Goal: Task Accomplishment & Management: Manage account settings

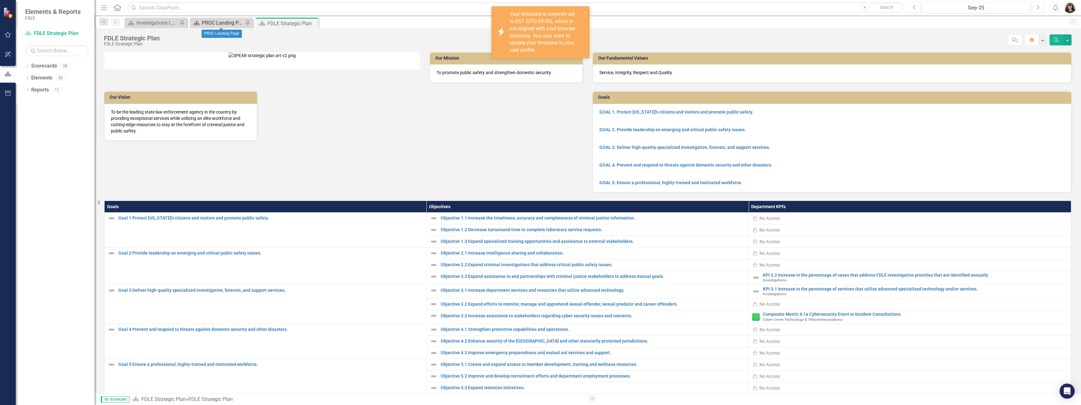
click at [222, 26] on div "PROC Landing Page" at bounding box center [223, 23] width 42 height 8
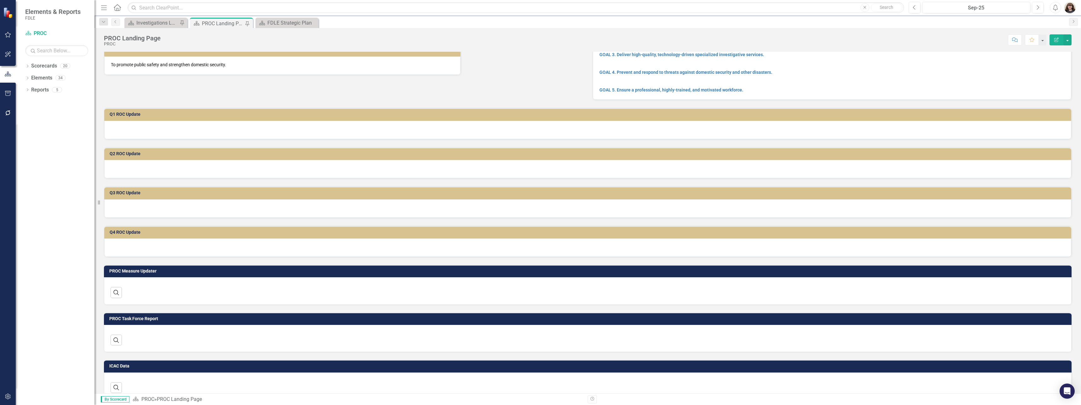
scroll to position [63, 0]
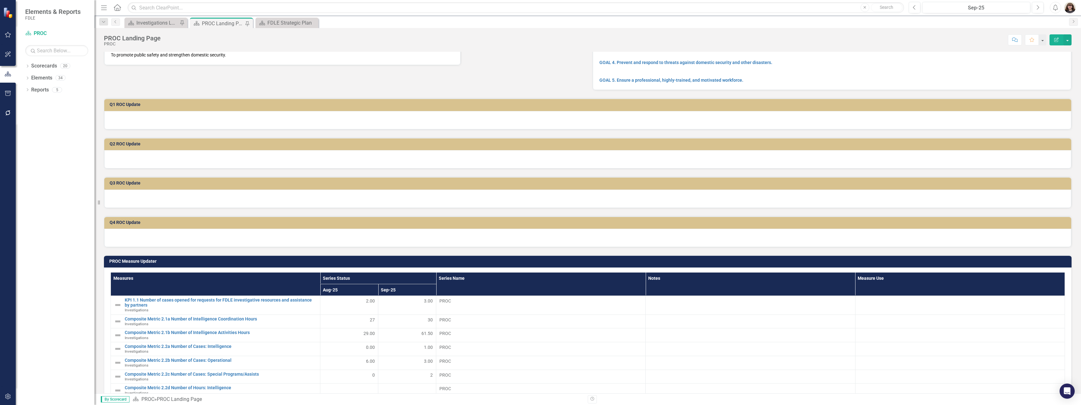
drag, startPoint x: 712, startPoint y: 215, endPoint x: 698, endPoint y: 215, distance: 14.5
click at [712, 215] on div "Q4 ROC Update" at bounding box center [587, 227] width 977 height 39
click at [144, 124] on div at bounding box center [587, 120] width 967 height 18
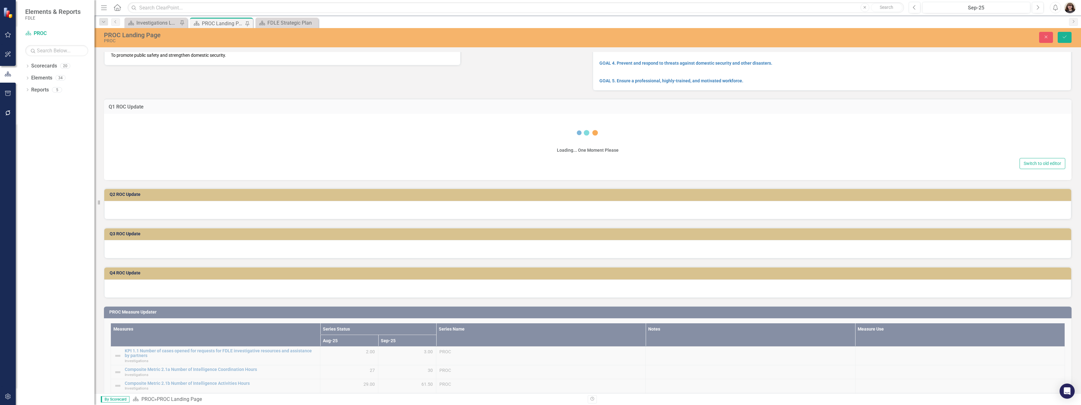
click at [130, 125] on div "Loading... One Moment Please" at bounding box center [587, 137] width 955 height 38
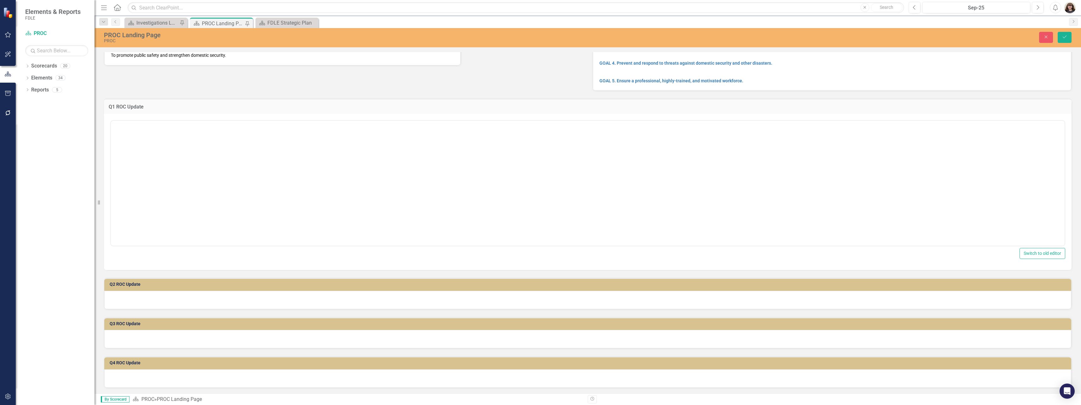
scroll to position [0, 0]
click at [148, 155] on body "Rich Text Area. Press ALT-0 for help." at bounding box center [588, 182] width 954 height 95
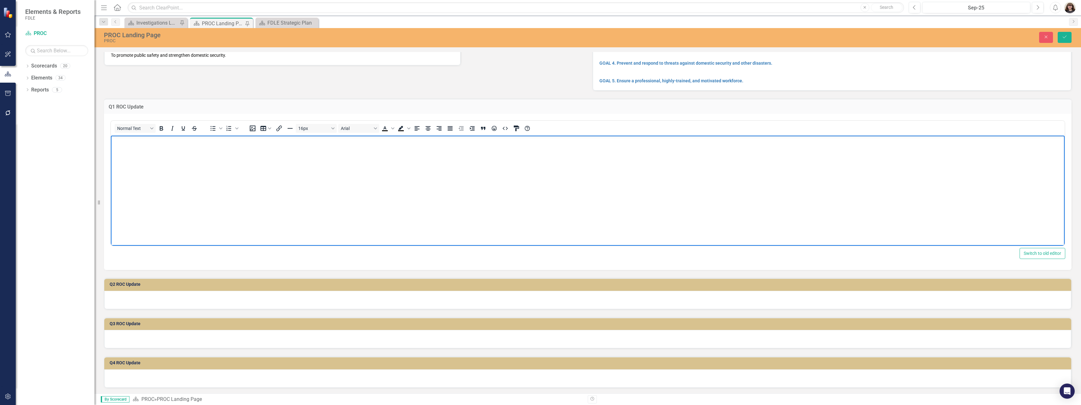
click at [328, 172] on body "Rich Text Area. Press ALT-0 for help." at bounding box center [588, 182] width 954 height 95
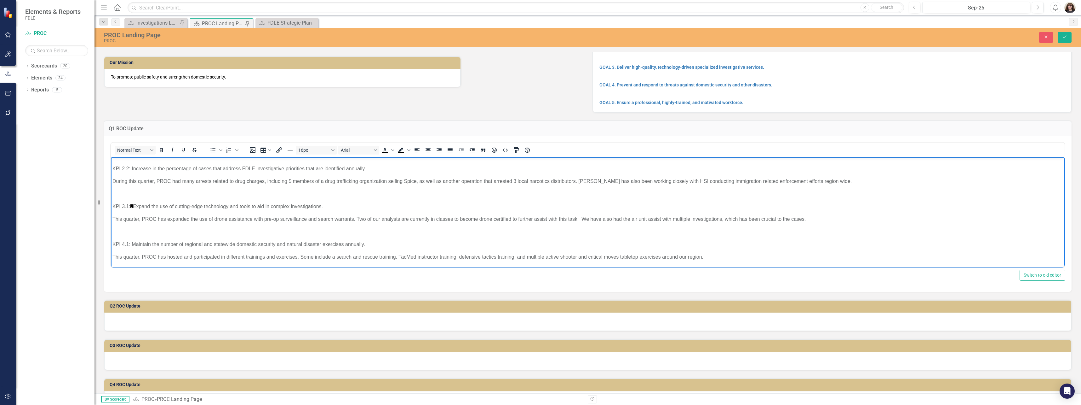
scroll to position [32, 0]
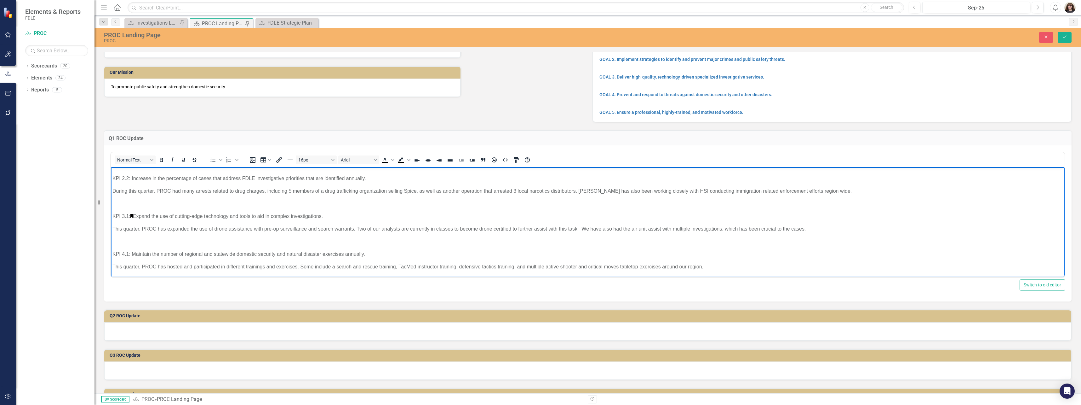
click at [135, 215] on p "KPI 3.1: Expand the use of cutting-edge technology and tools to aid in complex …" at bounding box center [587, 216] width 951 height 8
click at [1064, 39] on icon "Save" at bounding box center [1065, 37] width 6 height 4
